Goal: Check status: Check status

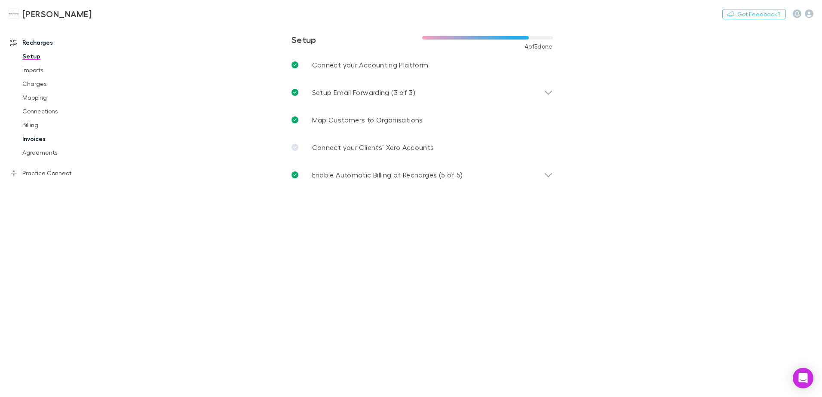
click at [40, 138] on link "Invoices" at bounding box center [65, 139] width 102 height 14
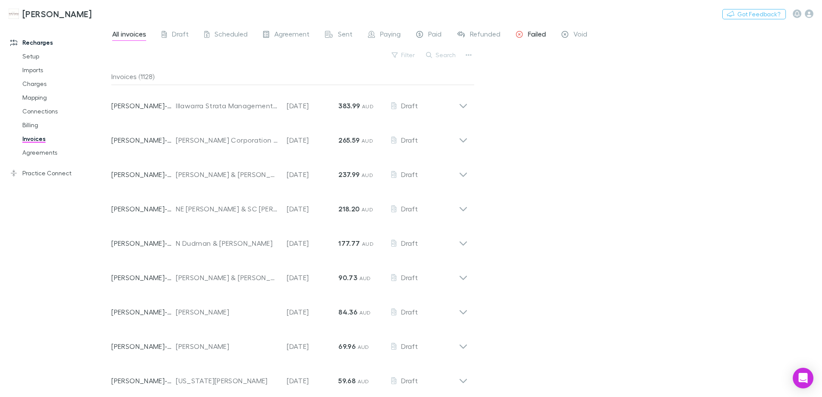
click at [538, 34] on span "Failed" at bounding box center [537, 35] width 18 height 11
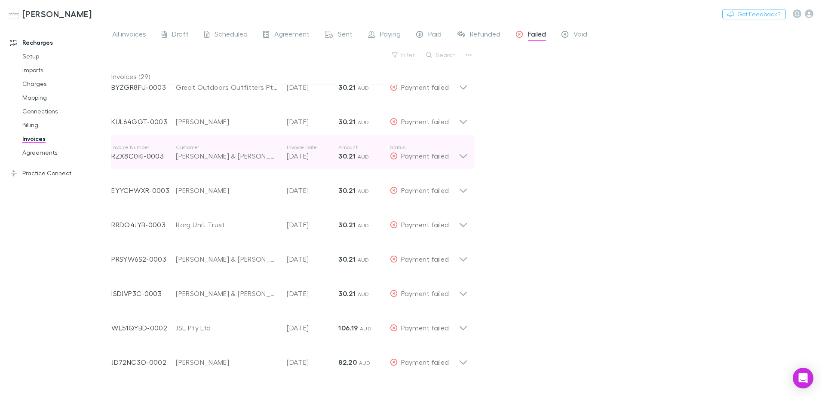
scroll to position [473, 0]
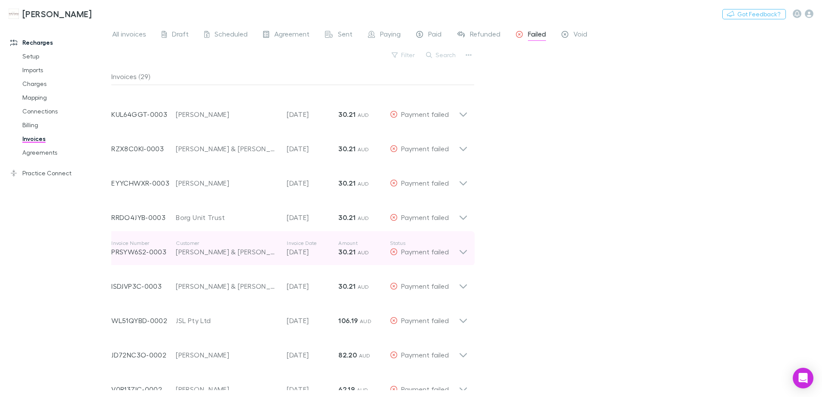
click at [204, 249] on div "[PERSON_NAME] & [PERSON_NAME]" at bounding box center [227, 252] width 102 height 10
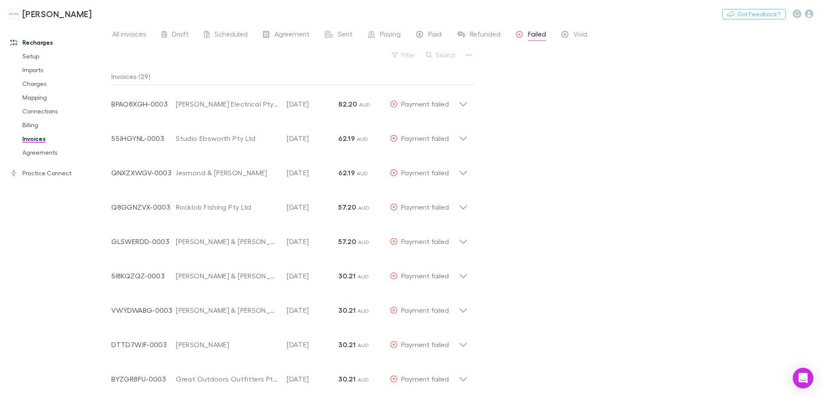
scroll to position [0, 0]
click at [426, 34] on div "Paid" at bounding box center [428, 35] width 25 height 11
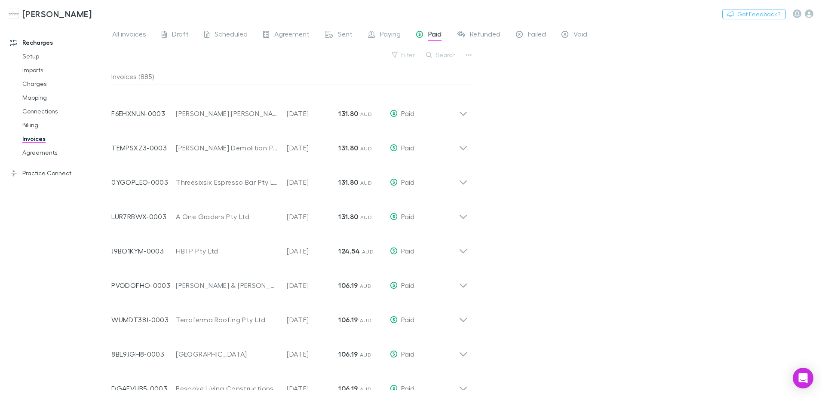
scroll to position [430, 0]
